Goal: Task Accomplishment & Management: Use online tool/utility

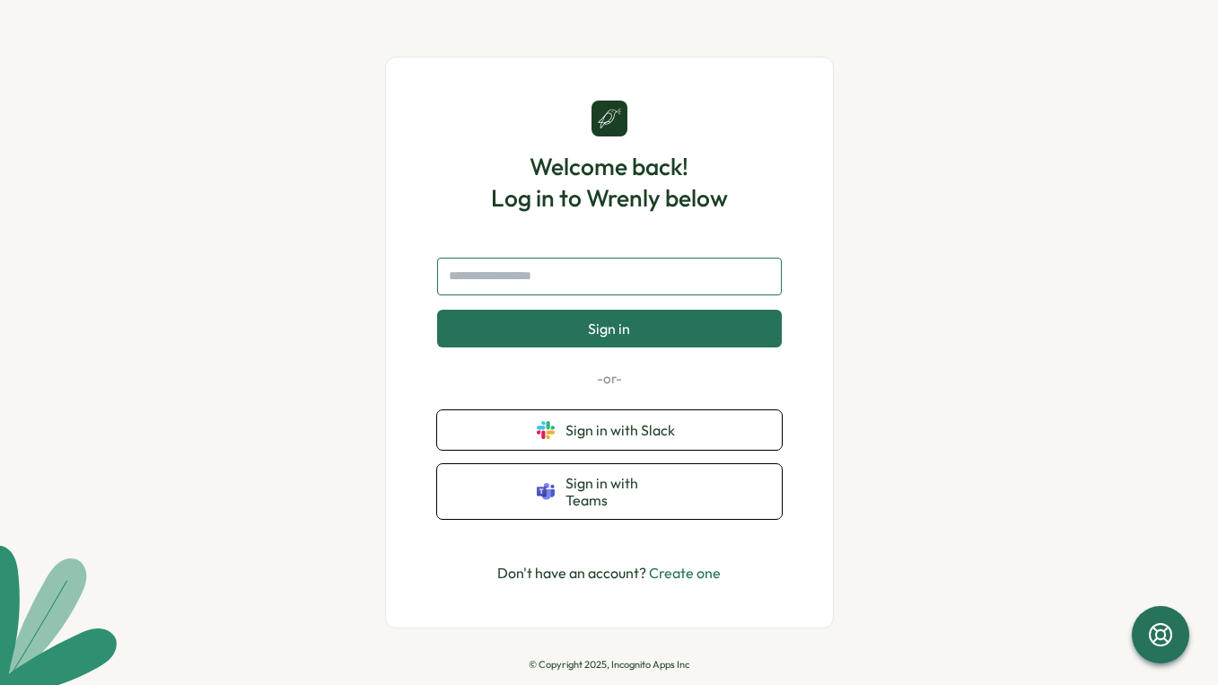
click at [617, 285] on input "text" at bounding box center [609, 277] width 345 height 38
type input "**********"
click at [437, 310] on button "Sign in" at bounding box center [609, 329] width 345 height 38
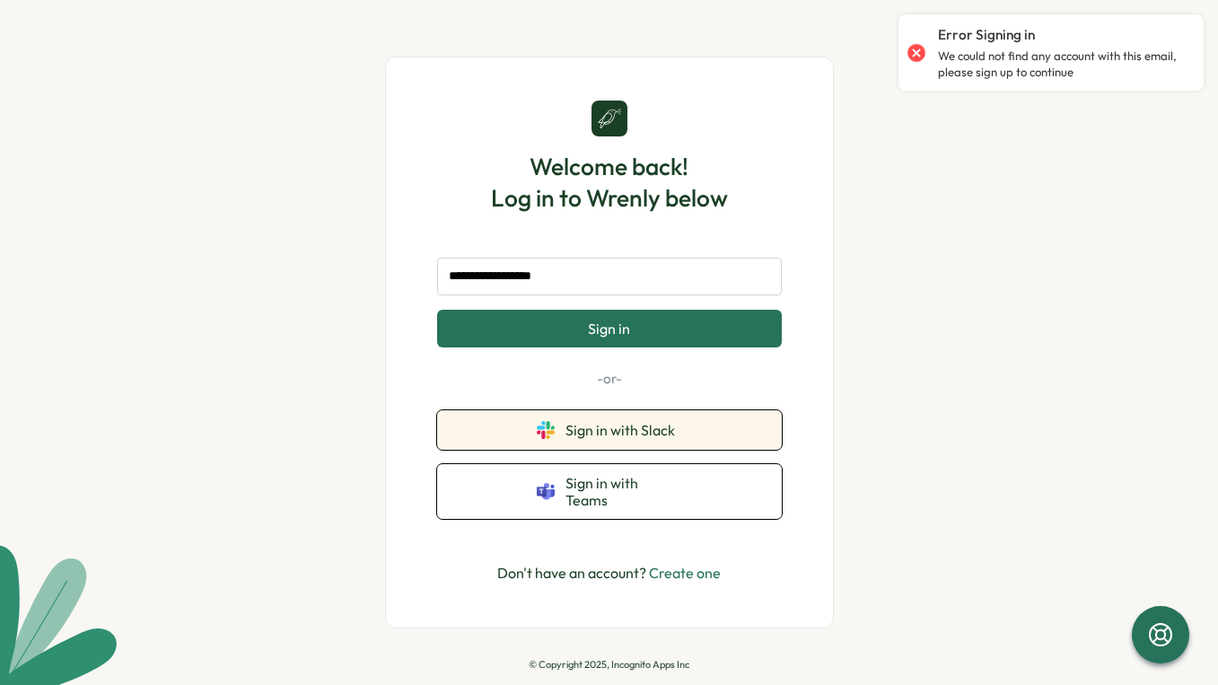
click at [652, 435] on span "Sign in with Slack" at bounding box center [623, 430] width 117 height 16
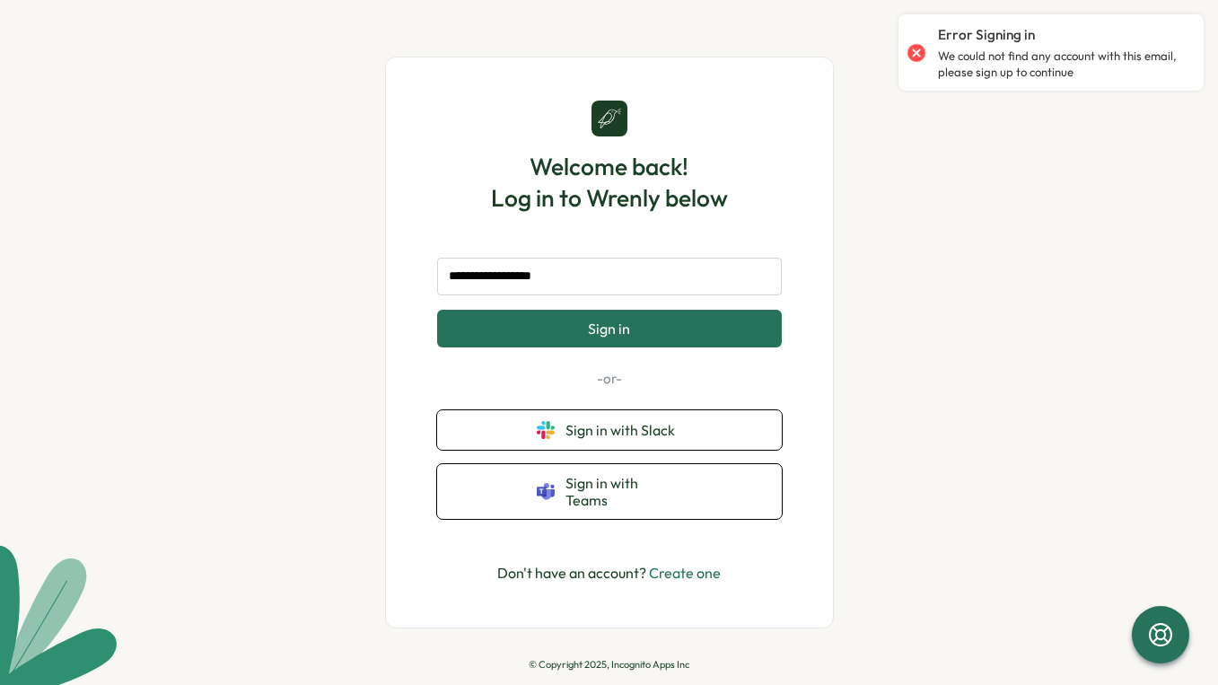
click at [661, 564] on link "Create one" at bounding box center [685, 573] width 72 height 18
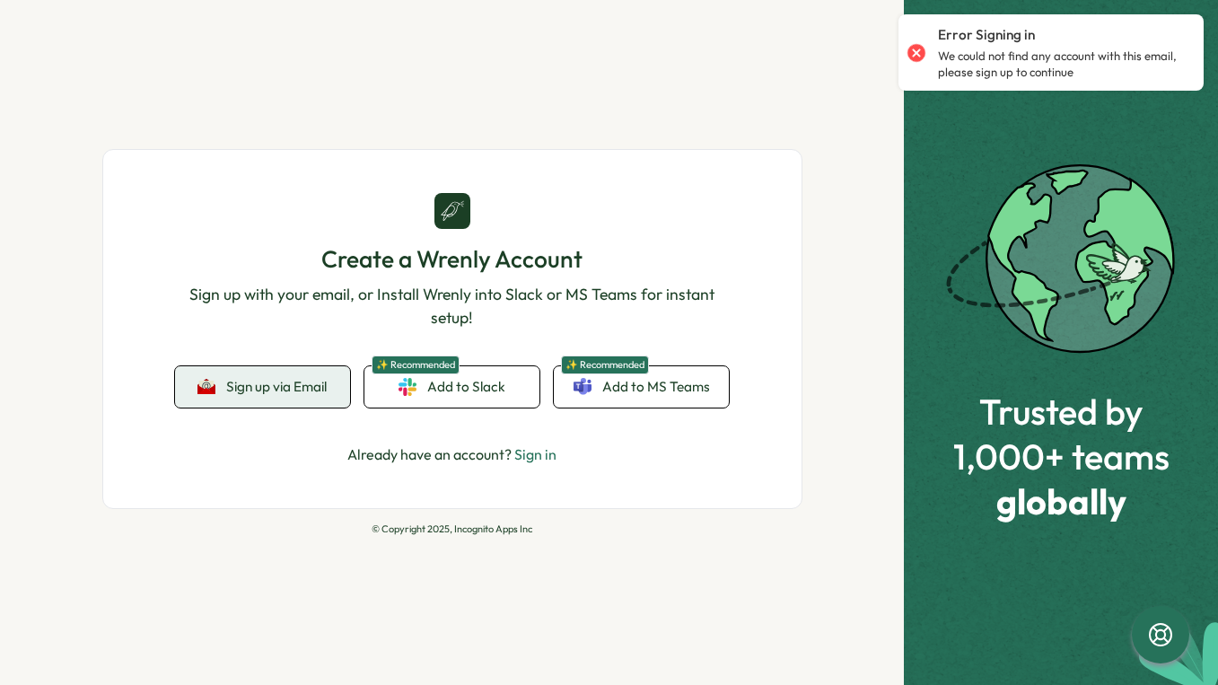
click at [295, 384] on span "Sign up via Email" at bounding box center [276, 387] width 101 height 16
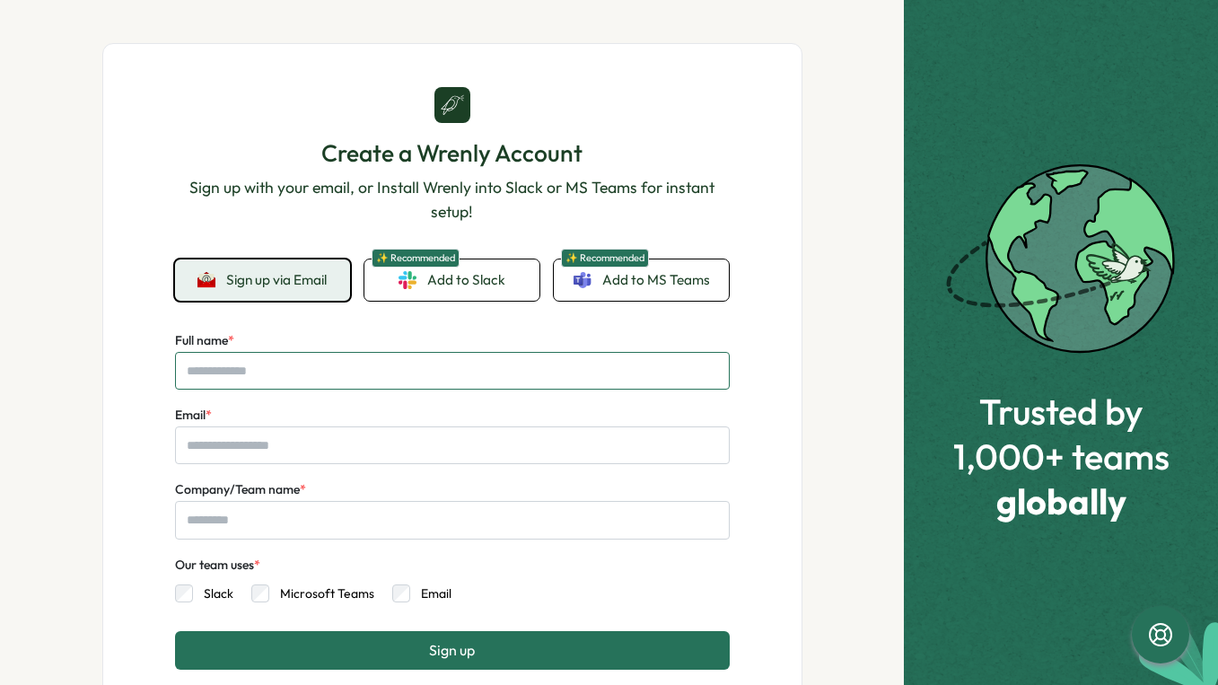
click at [327, 365] on input "Full name *" at bounding box center [452, 371] width 555 height 38
type input "****"
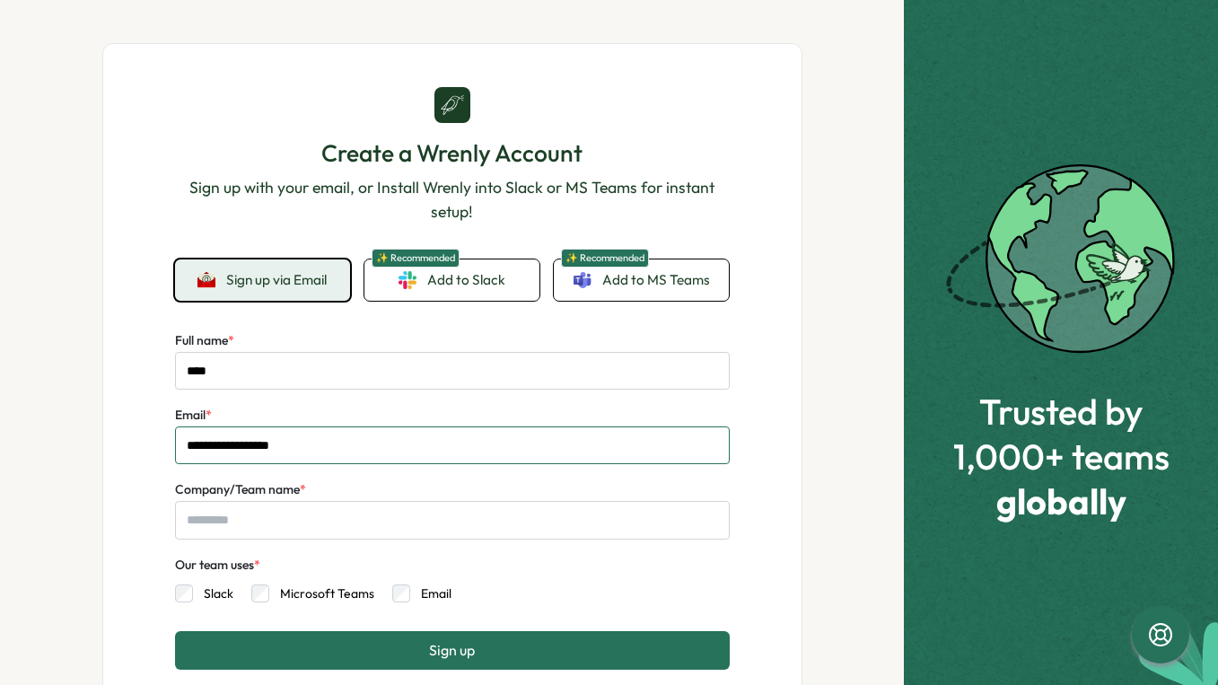
type input "**********"
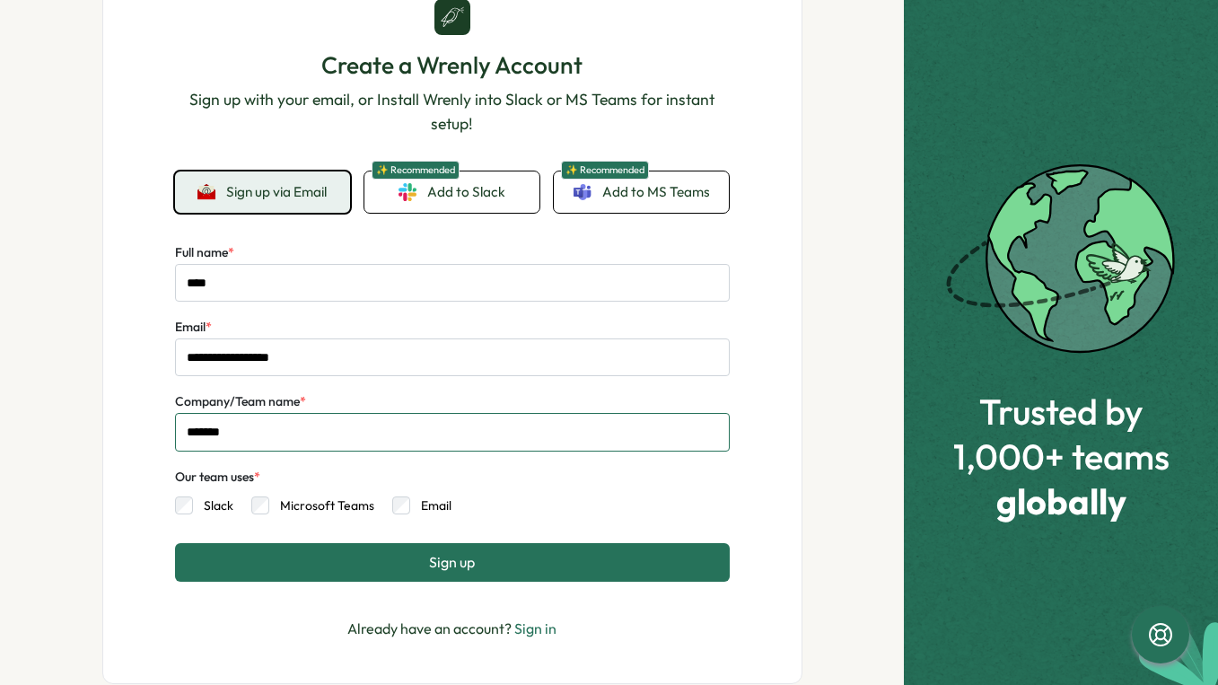
scroll to position [90, 0]
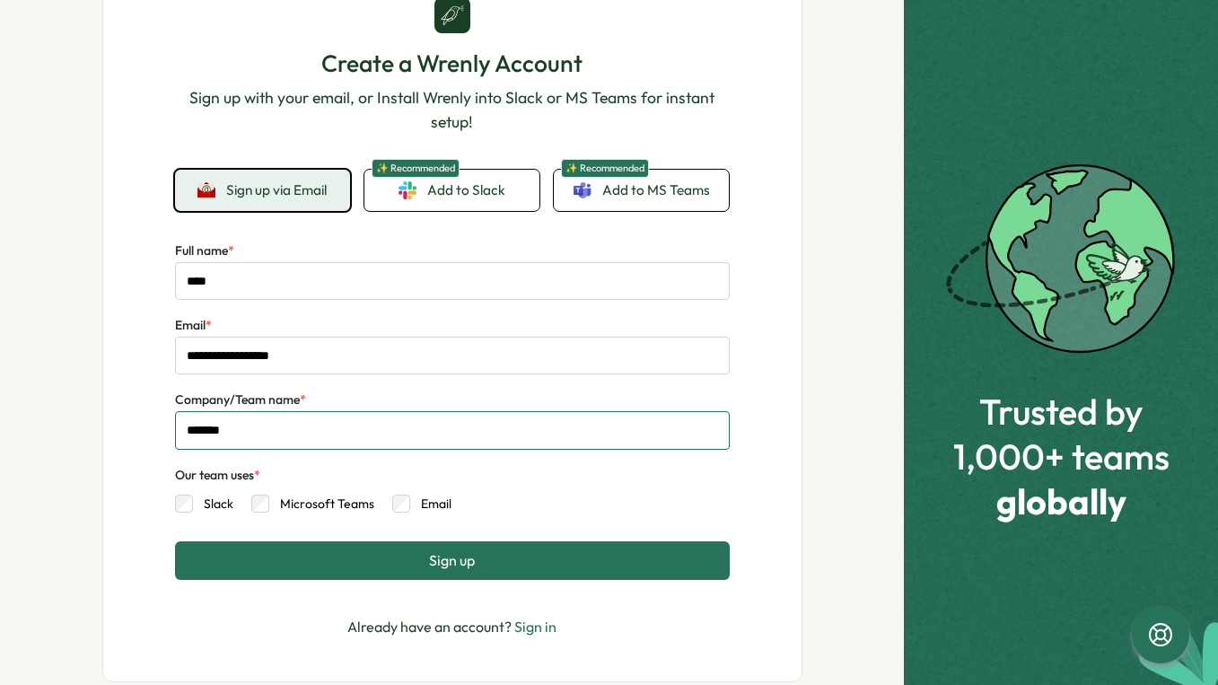
type input "*******"
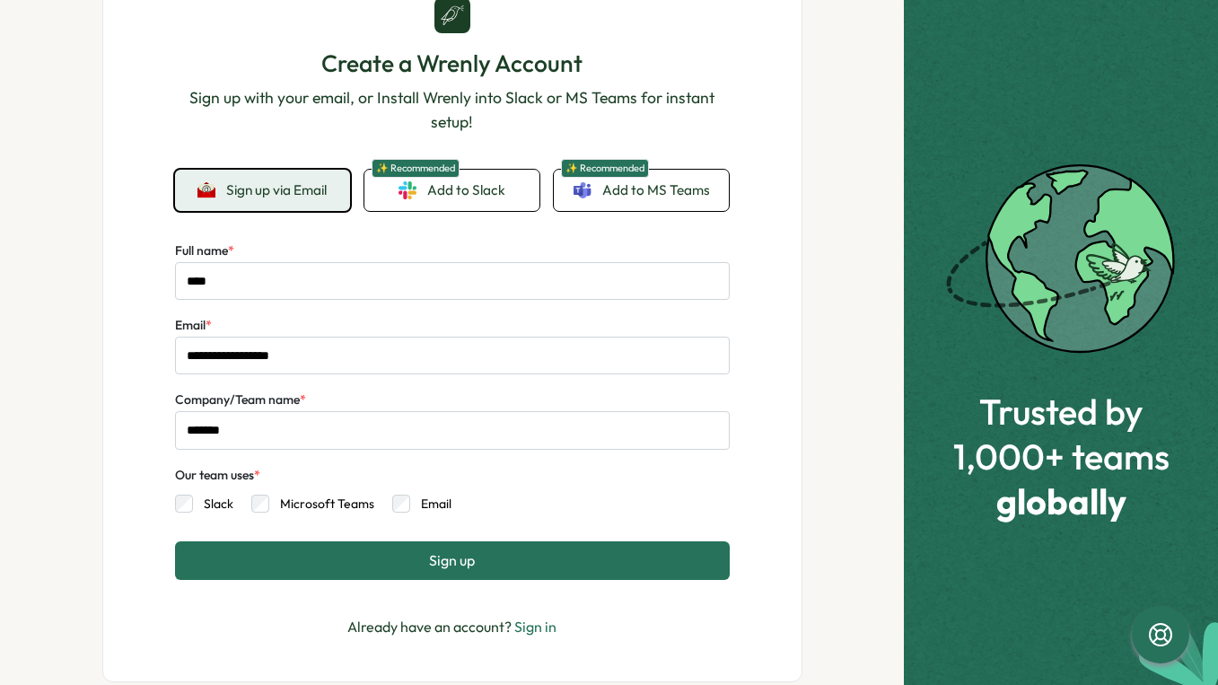
click at [410, 505] on label "Email" at bounding box center [430, 503] width 41 height 18
click at [420, 564] on button "Sign up" at bounding box center [452, 560] width 555 height 38
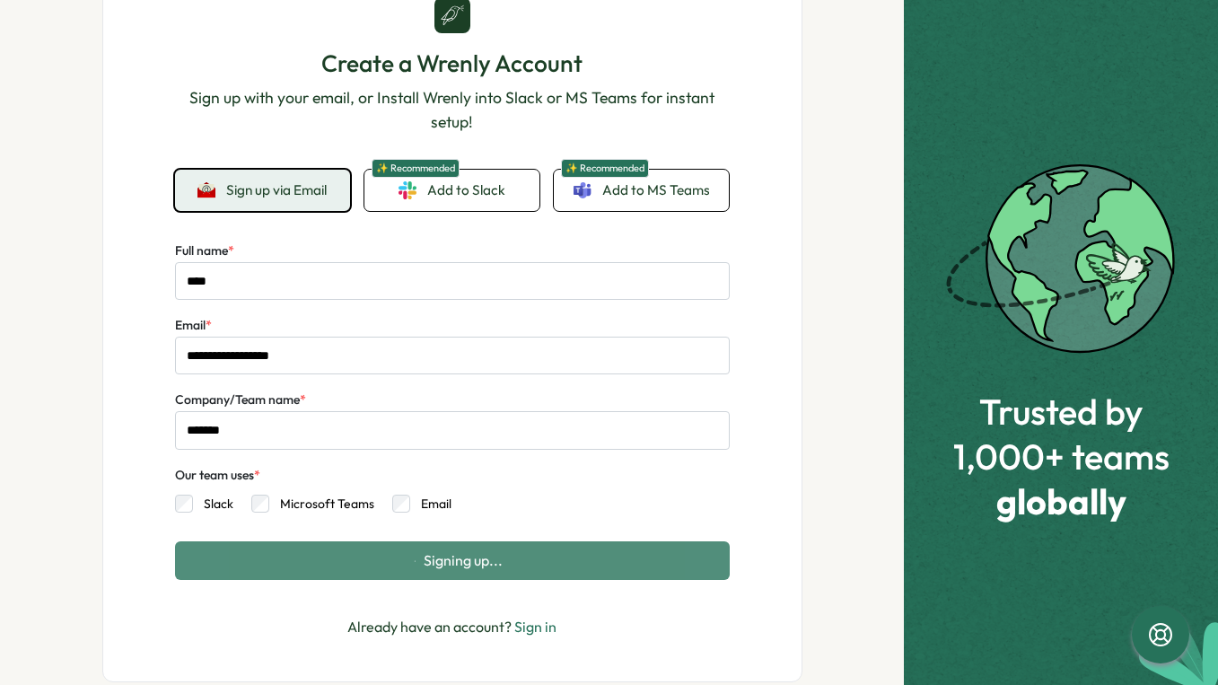
scroll to position [0, 0]
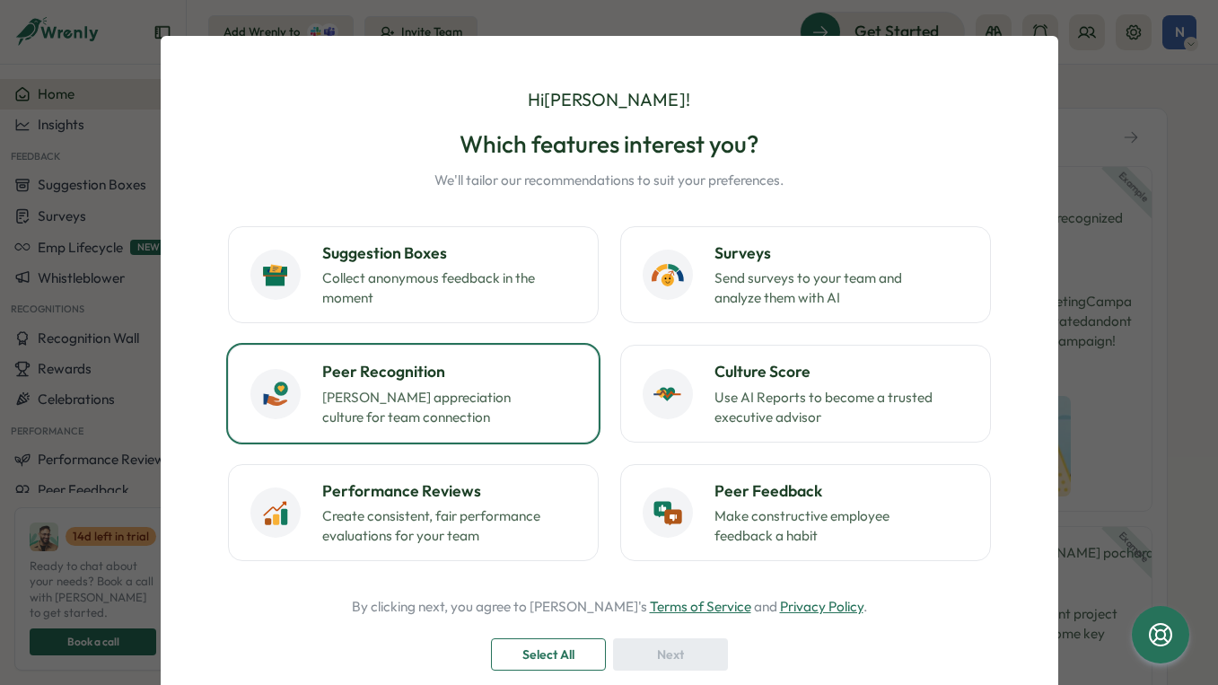
click at [436, 406] on p "[PERSON_NAME] appreciation culture for team connection" at bounding box center [434, 407] width 224 height 39
click at [669, 658] on span "Next" at bounding box center [670, 654] width 27 height 31
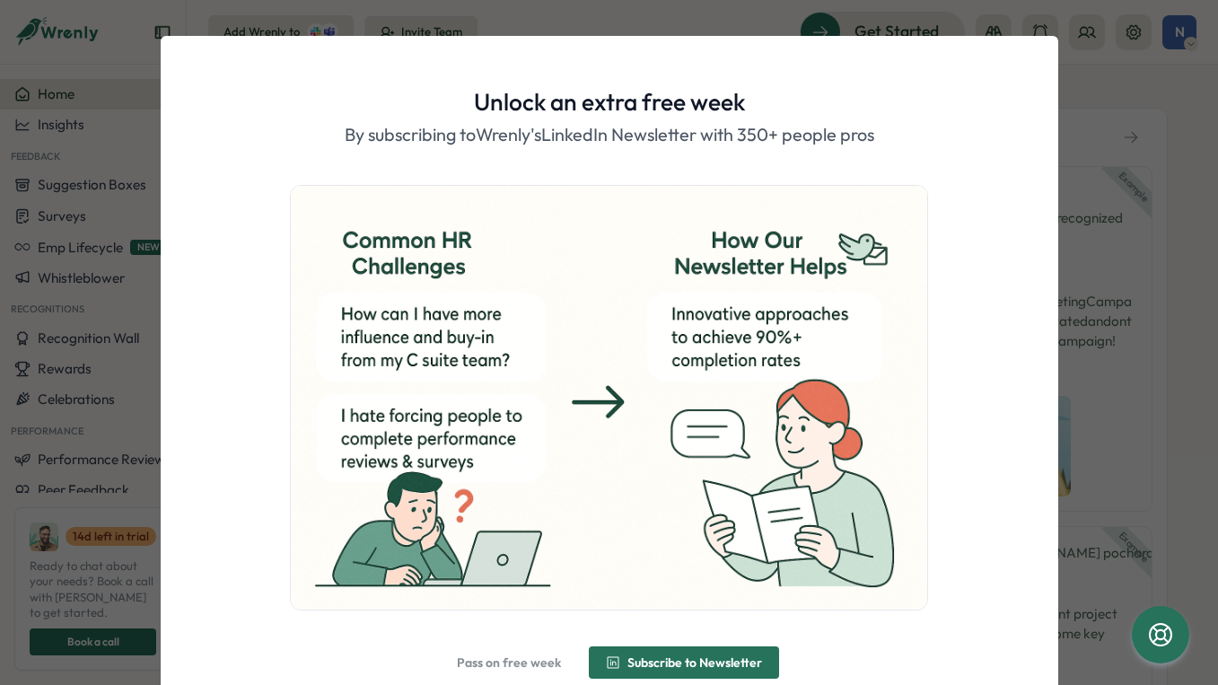
scroll to position [80, 0]
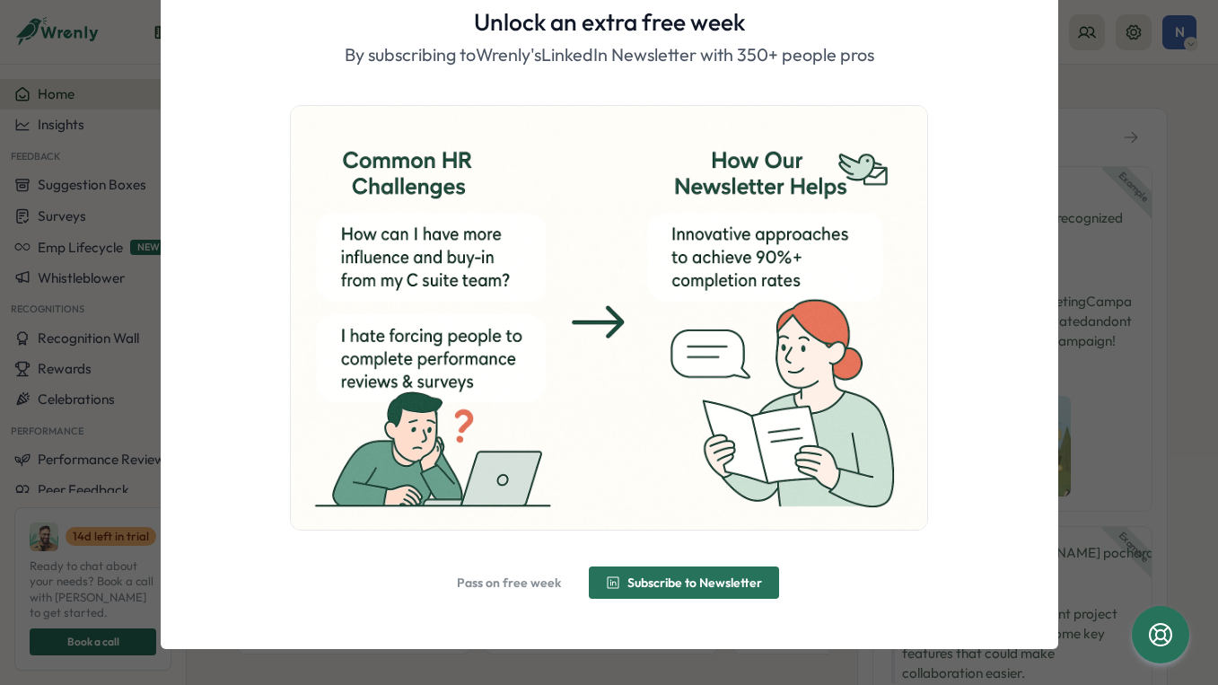
click at [515, 576] on span "Pass on free week" at bounding box center [509, 582] width 104 height 13
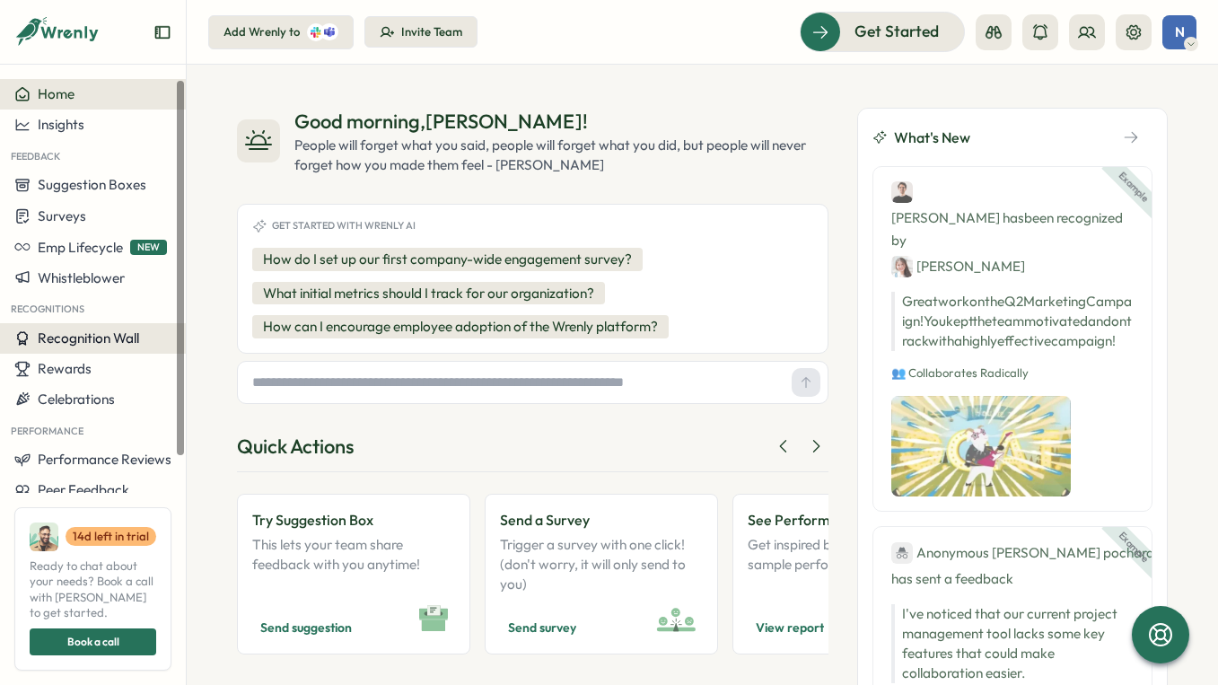
click at [108, 331] on span "Recognition Wall" at bounding box center [88, 337] width 101 height 17
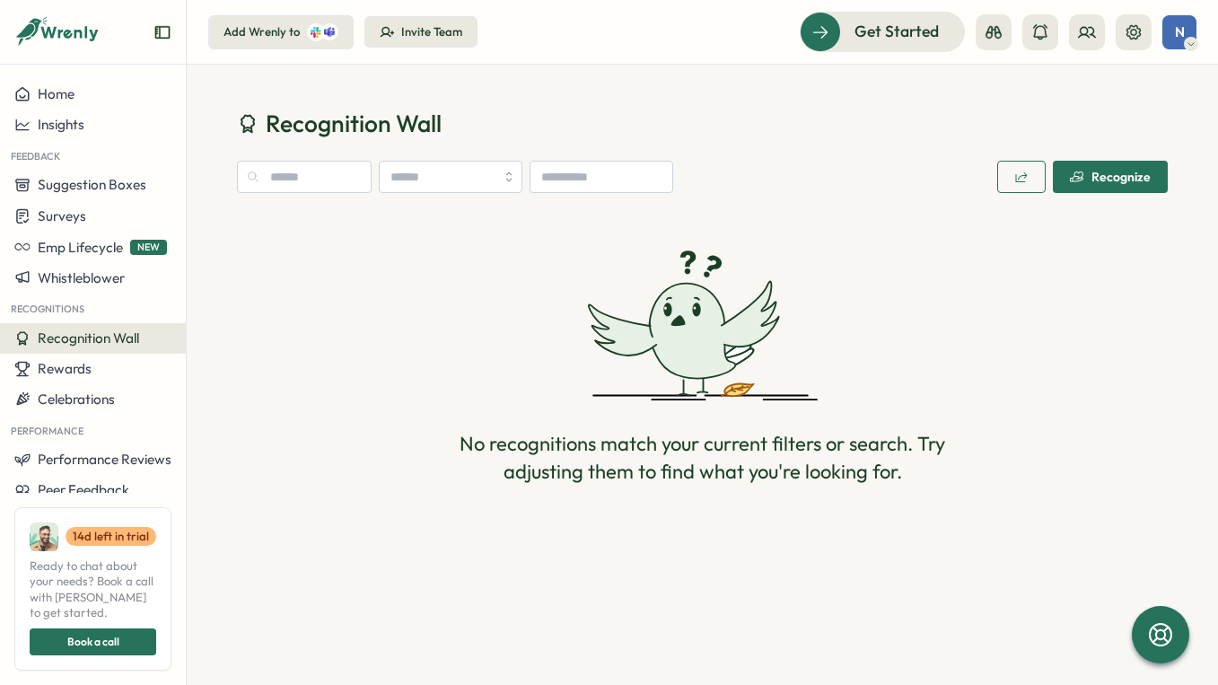
click at [1133, 177] on div "Recognize" at bounding box center [1110, 177] width 81 height 14
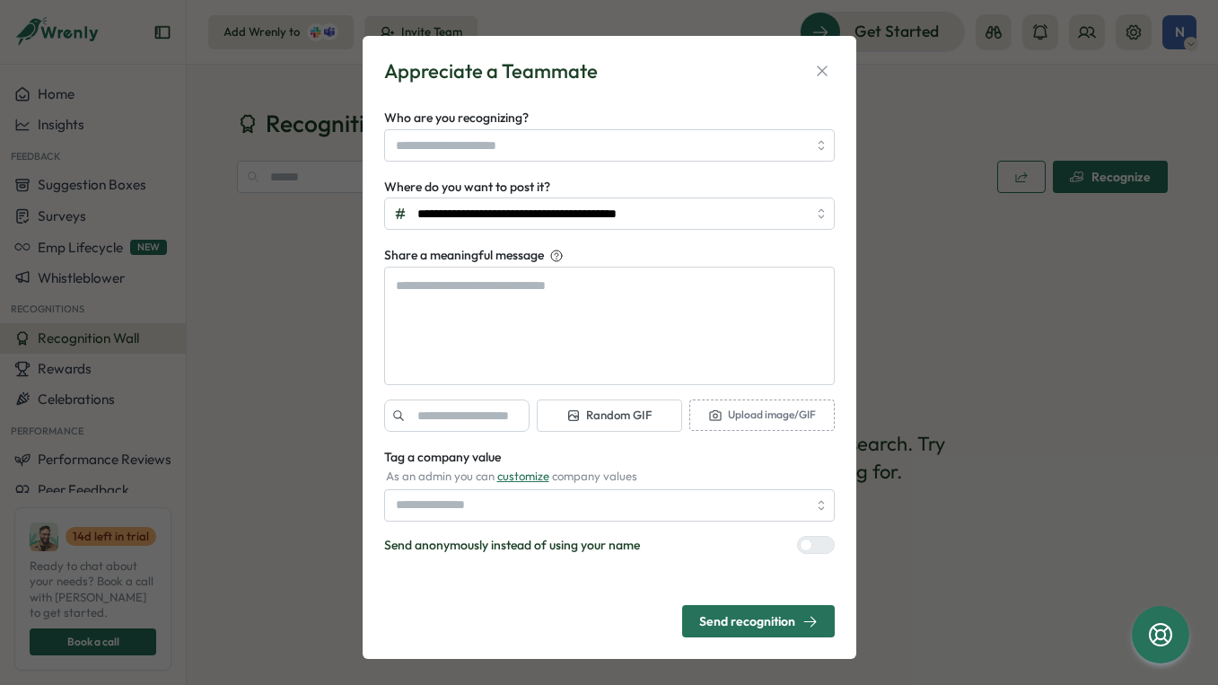
drag, startPoint x: 828, startPoint y: 66, endPoint x: 795, endPoint y: 84, distance: 38.2
click at [828, 66] on button "button" at bounding box center [821, 70] width 25 height 25
